Goal: Task Accomplishment & Management: Complete application form

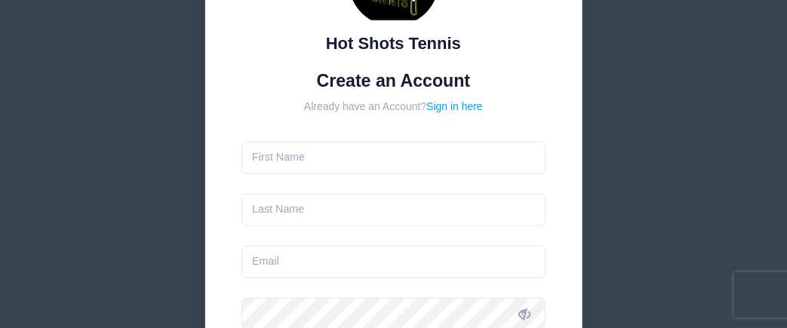
scroll to position [140, 0]
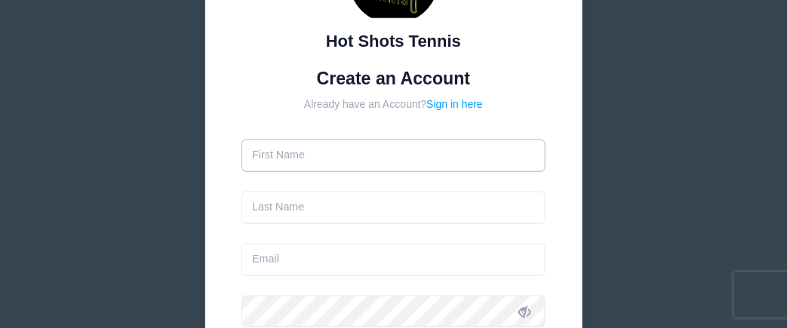
click at [326, 161] on input "text" at bounding box center [394, 156] width 304 height 32
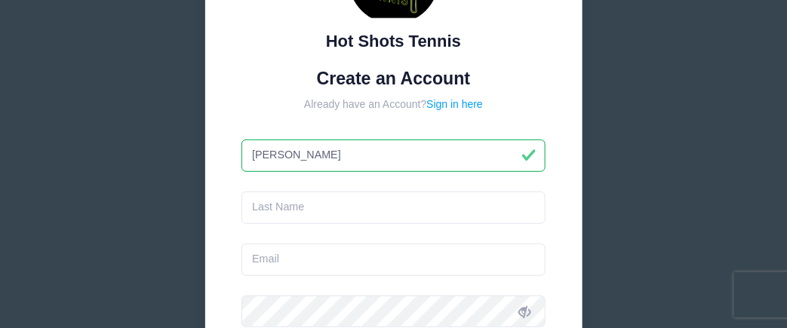
type input "Justine"
click at [319, 207] on input "text" at bounding box center [394, 208] width 304 height 32
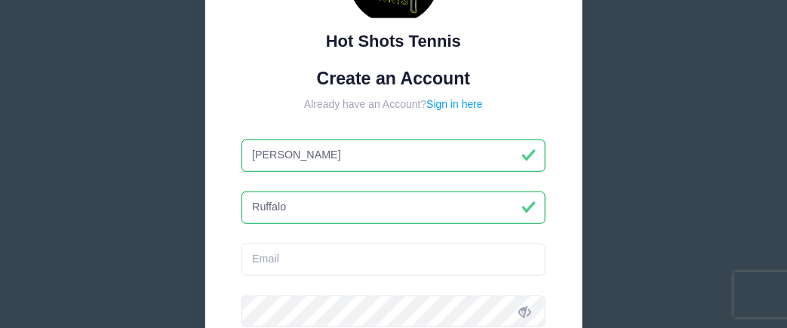
type input "Ruffalo"
click at [308, 255] on input "email" at bounding box center [394, 260] width 304 height 32
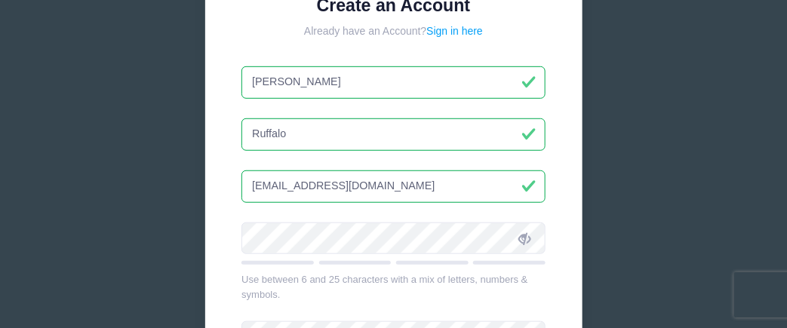
scroll to position [231, 0]
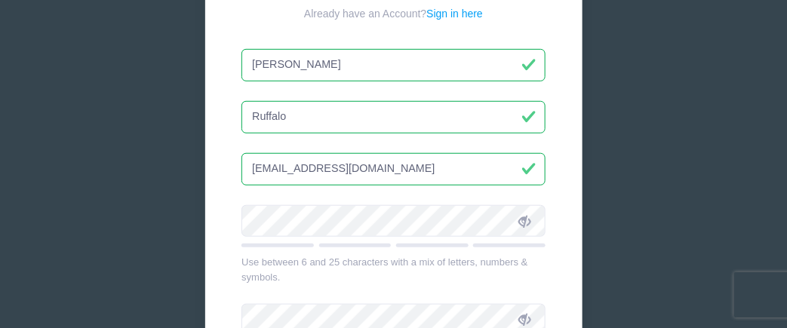
type input "jruffalo@millerkaplan.com"
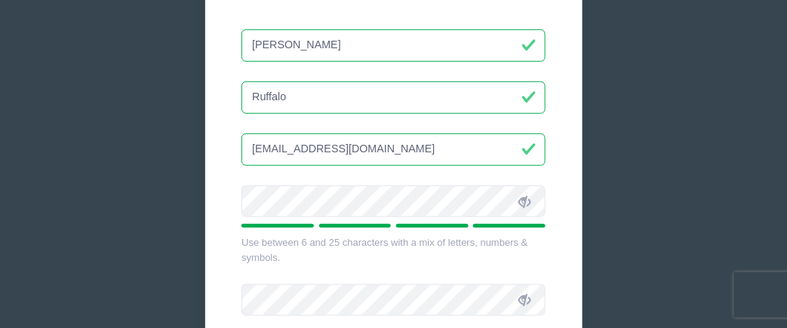
click at [223, 188] on div "Hot Shots Tennis Create an Account Already have an Account? Sign in here Justin…" at bounding box center [393, 140] width 377 height 709
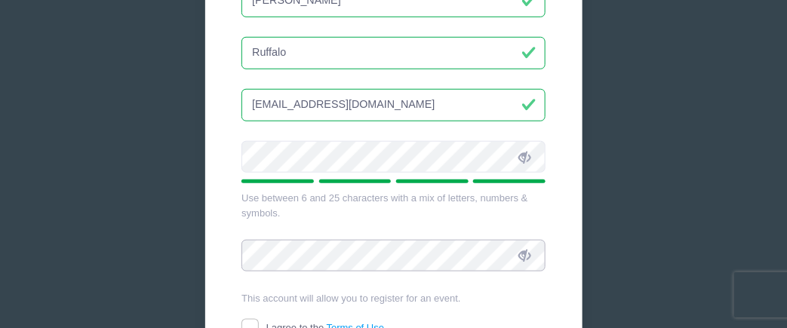
scroll to position [349, 0]
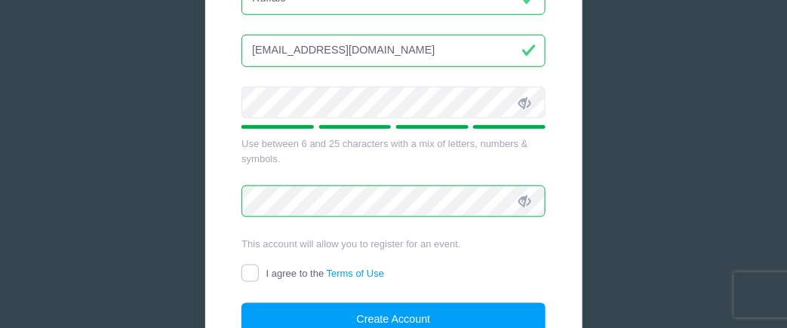
click at [632, 226] on div "Hot Shots Tennis Create an Account Already have an Account? Sign in here Justine" at bounding box center [393, 61] width 787 height 820
click at [248, 270] on input "I agree to the Terms of Use" at bounding box center [250, 273] width 17 height 17
checkbox input "true"
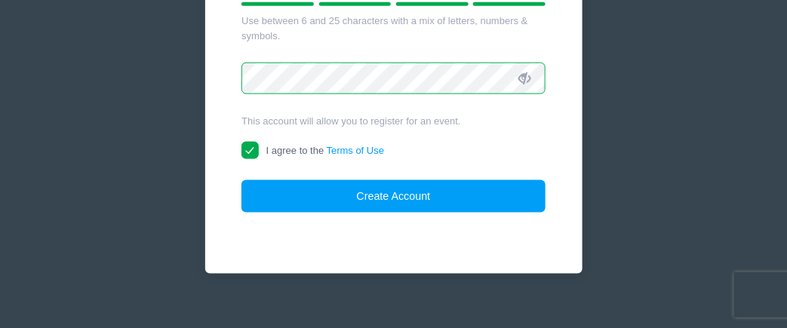
scroll to position [479, 0]
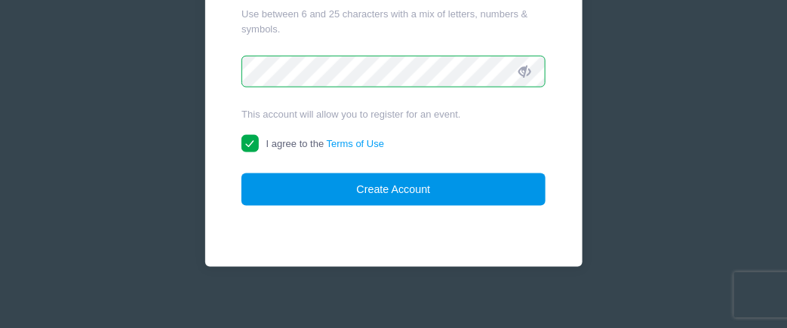
click at [400, 187] on button "Create Account" at bounding box center [394, 190] width 304 height 32
